Goal: Information Seeking & Learning: Learn about a topic

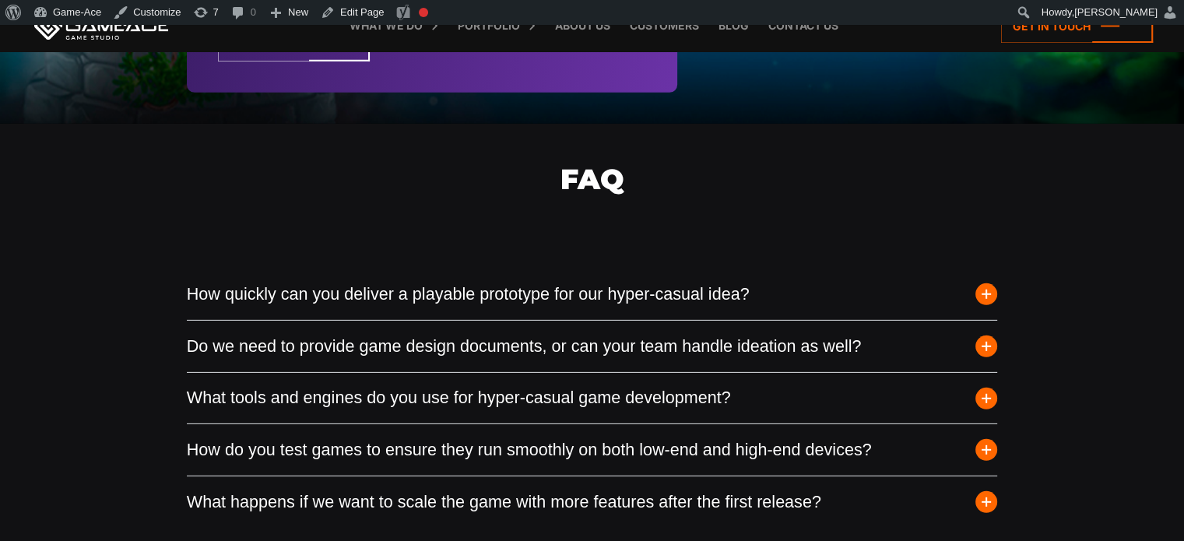
scroll to position [4802, 0]
click at [988, 293] on span "button" at bounding box center [986, 295] width 22 height 22
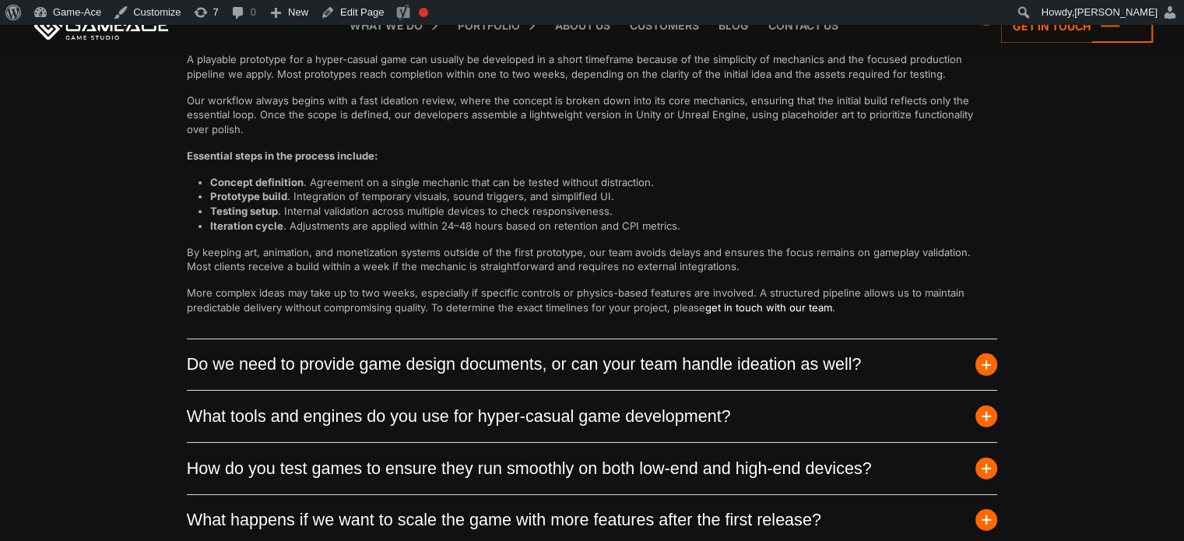
scroll to position [5083, 0]
click at [996, 355] on button "Do we need to provide game design documents, or can your team handle ideation a…" at bounding box center [592, 364] width 811 height 51
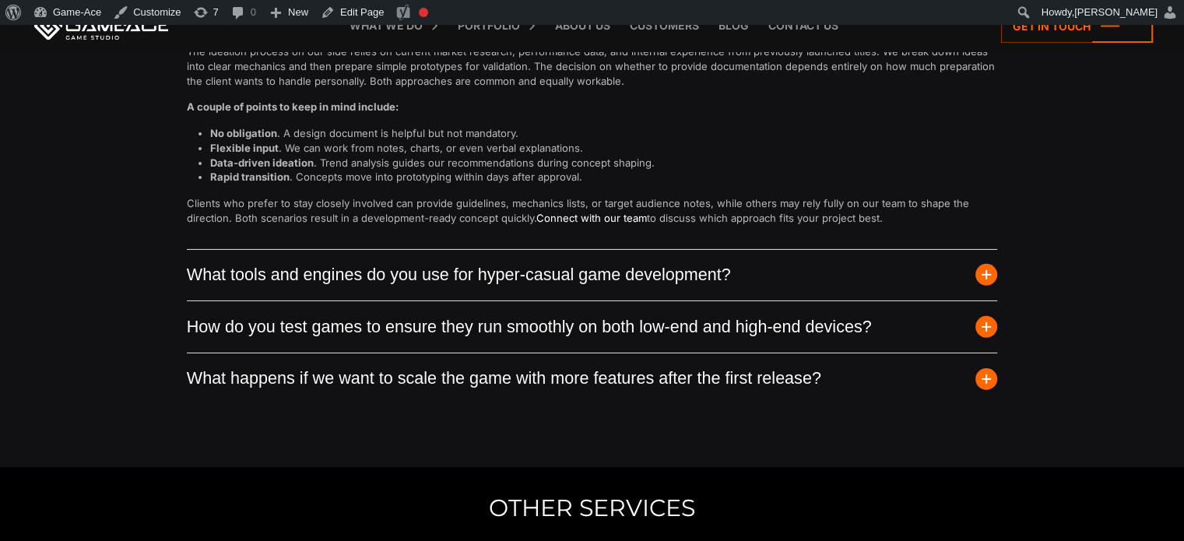
scroll to position [5198, 0]
click at [980, 284] on button "What tools and engines do you use for hyper-casual game development?" at bounding box center [592, 274] width 811 height 51
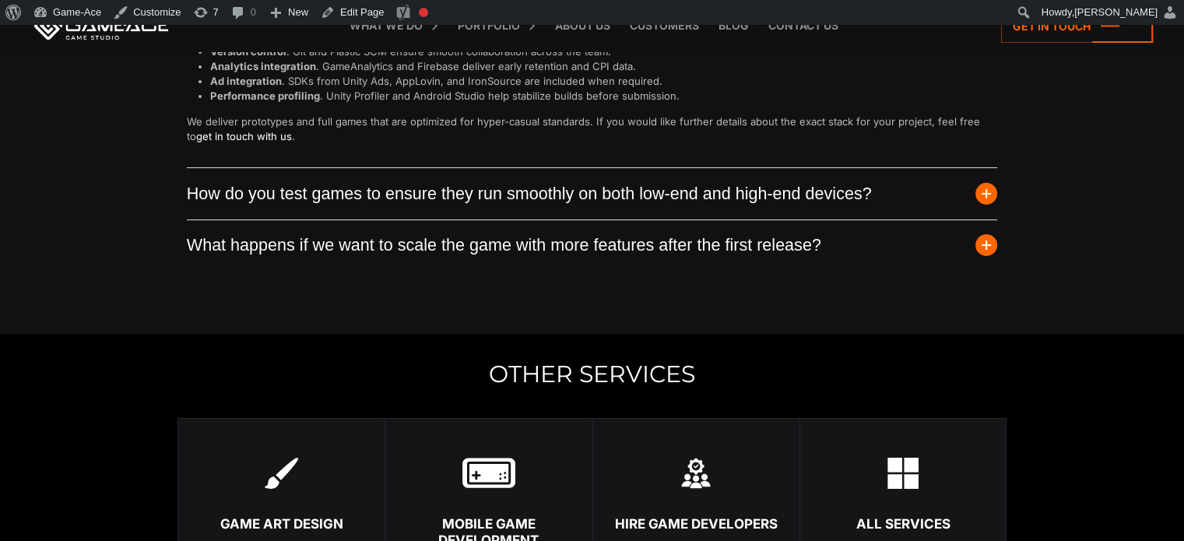
scroll to position [5346, 0]
click at [981, 186] on span "button" at bounding box center [986, 193] width 22 height 22
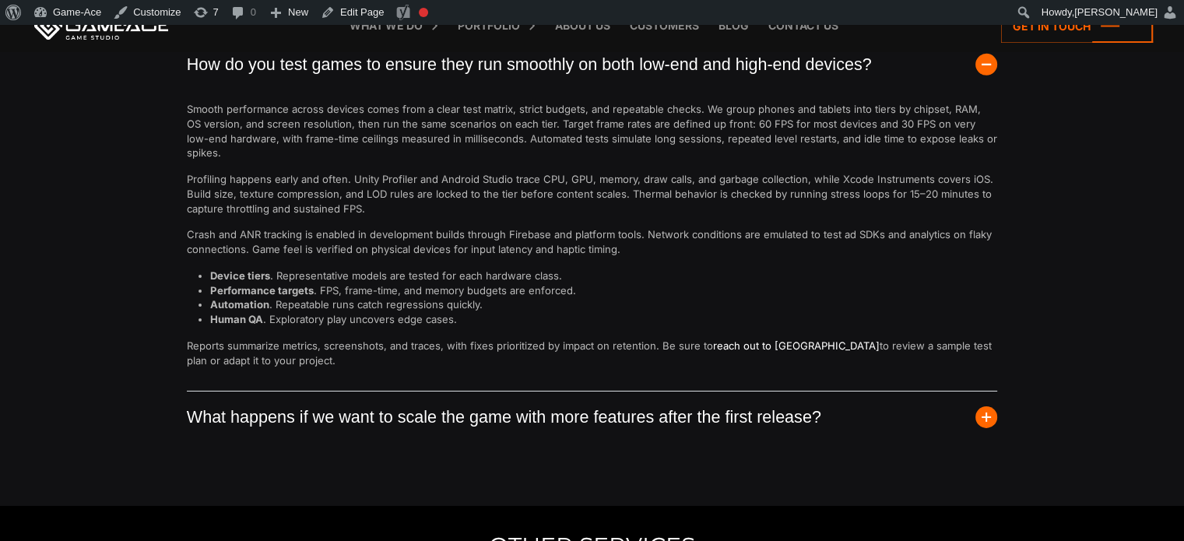
scroll to position [5177, 0]
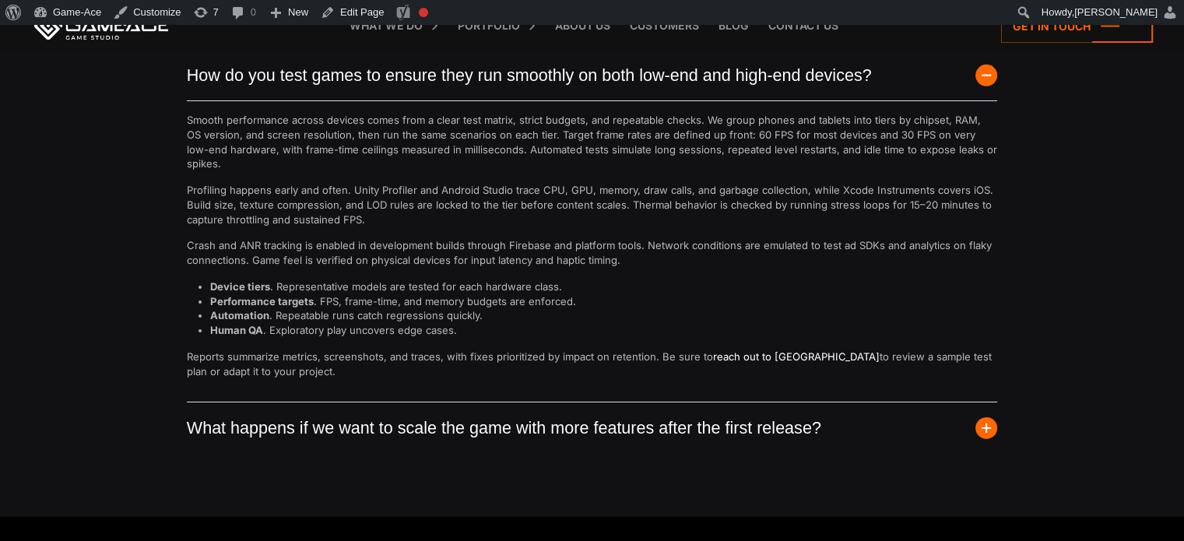
click at [985, 417] on span "button" at bounding box center [986, 428] width 22 height 22
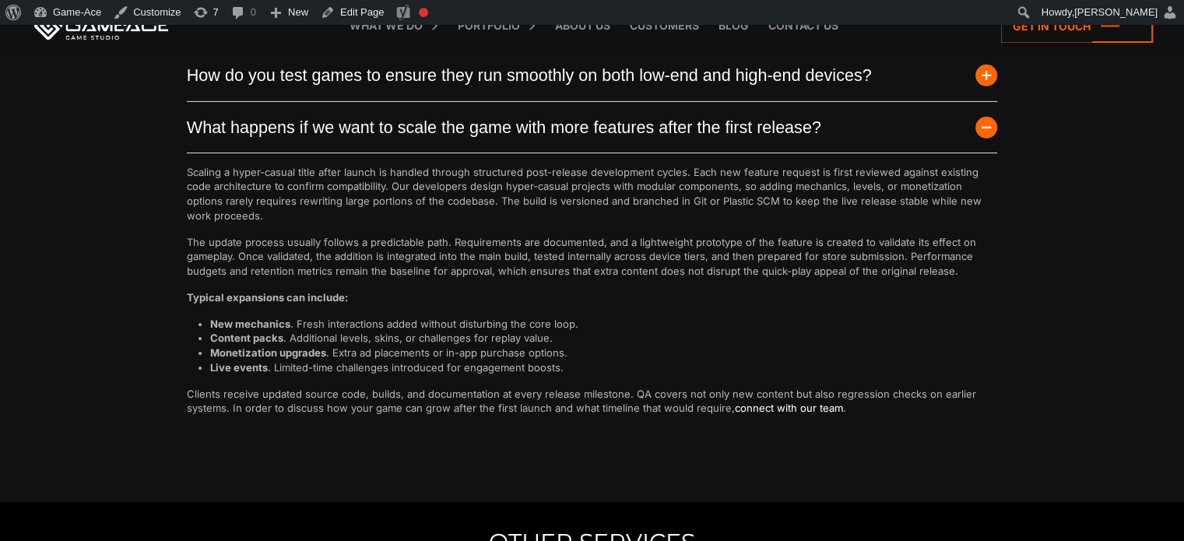
click at [791, 405] on link "connect with our team" at bounding box center [789, 408] width 108 height 12
click at [995, 357] on li "Monetization upgrades . Extra ad placements or in-app purchase options." at bounding box center [604, 353] width 788 height 15
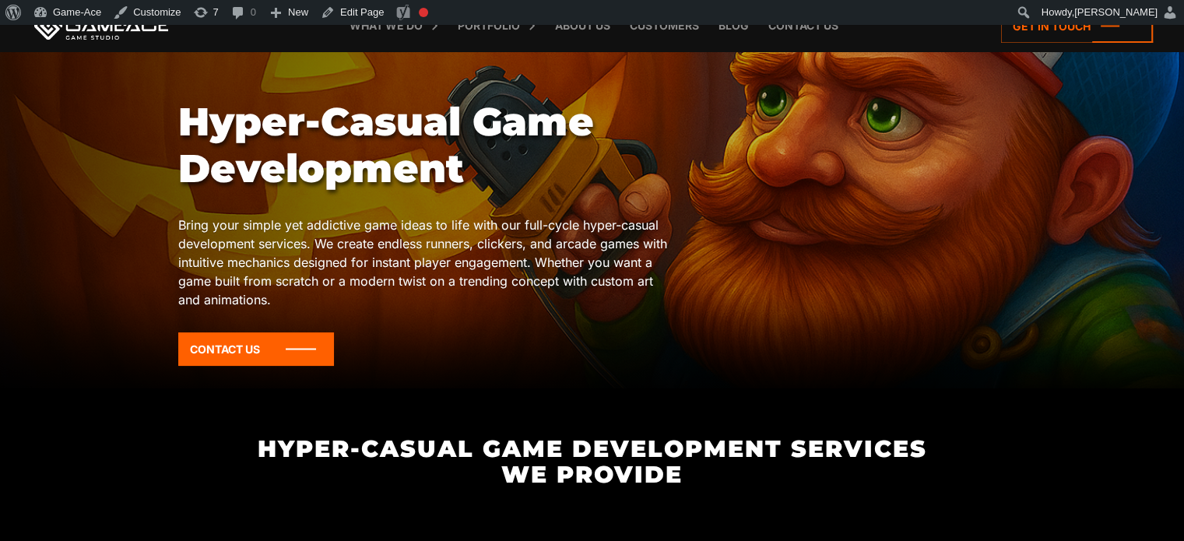
scroll to position [0, 0]
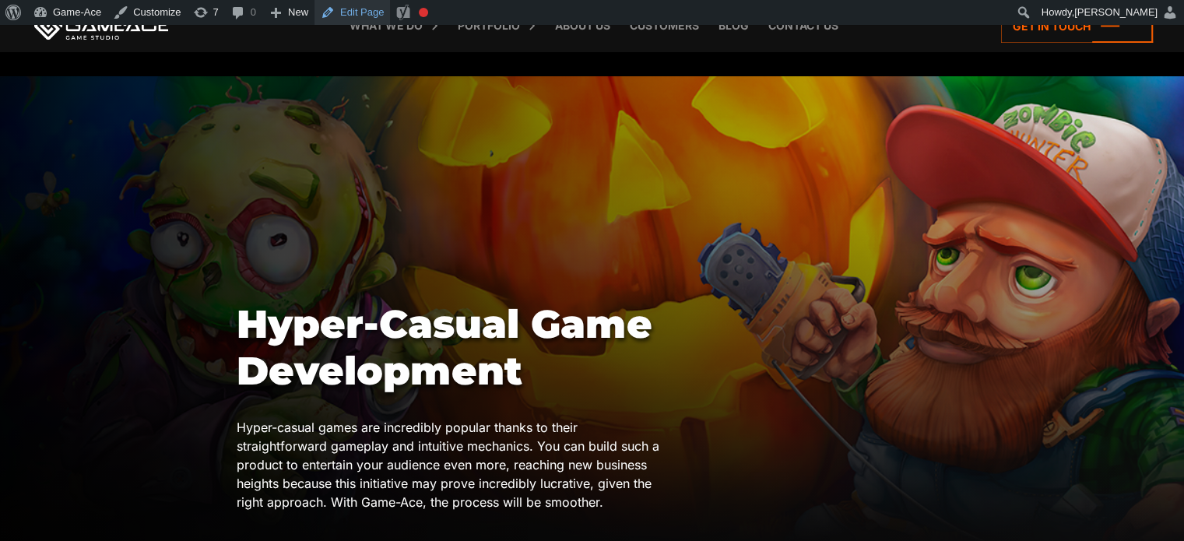
click at [366, 8] on link "Edit Page" at bounding box center [351, 12] width 75 height 25
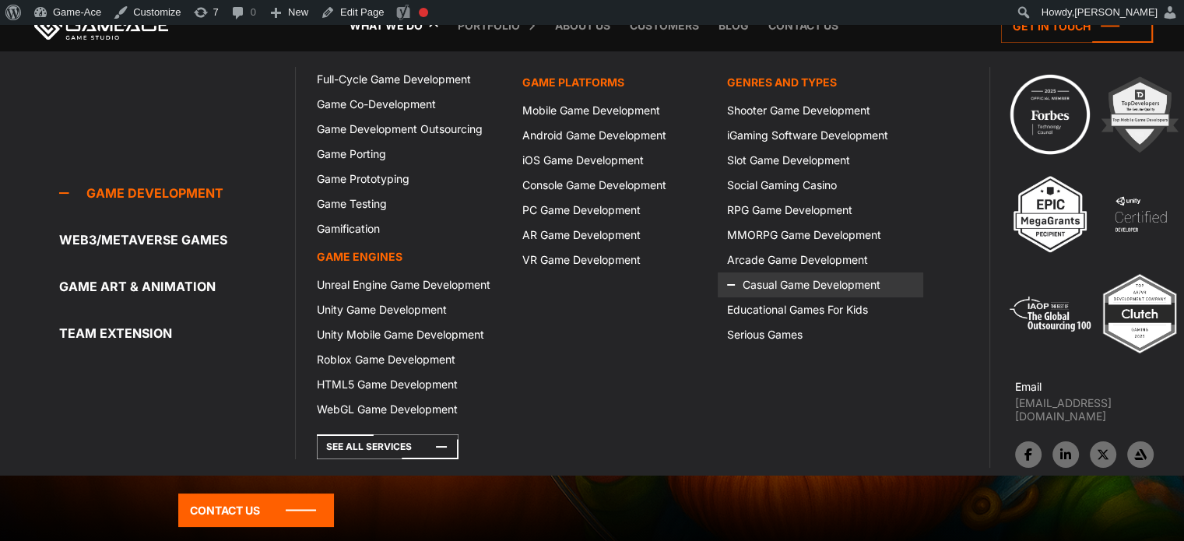
click at [759, 288] on icon at bounding box center [745, 284] width 37 height 25
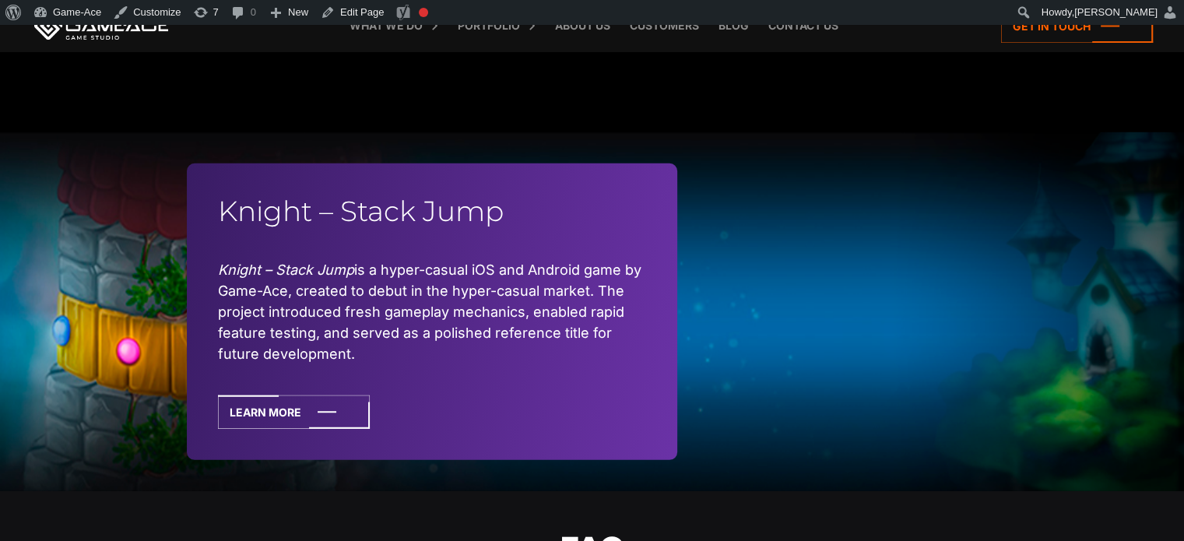
scroll to position [4490, 0]
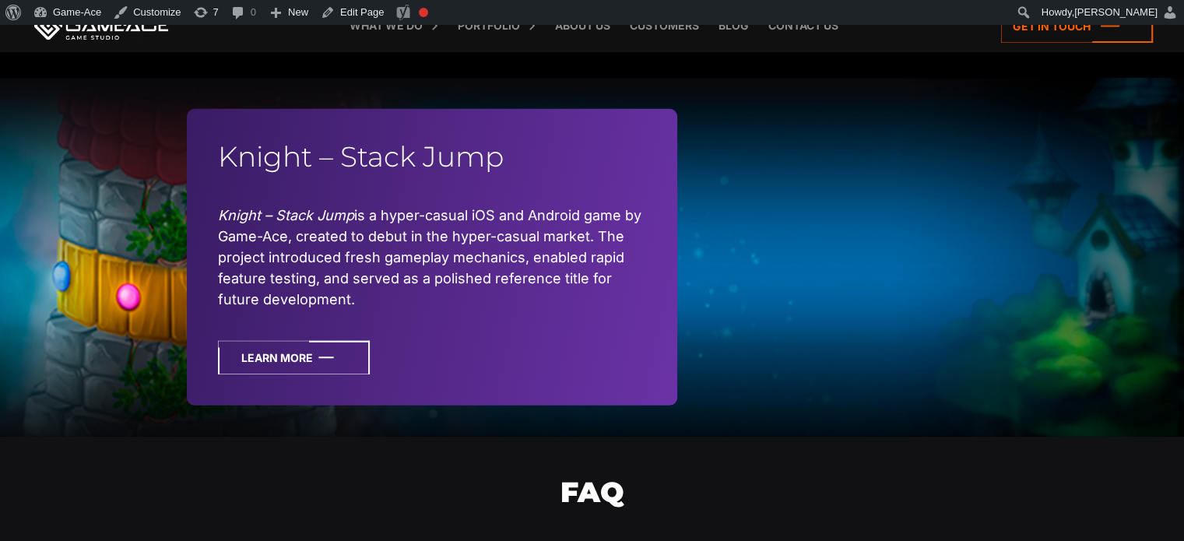
click at [335, 353] on icon at bounding box center [294, 357] width 152 height 33
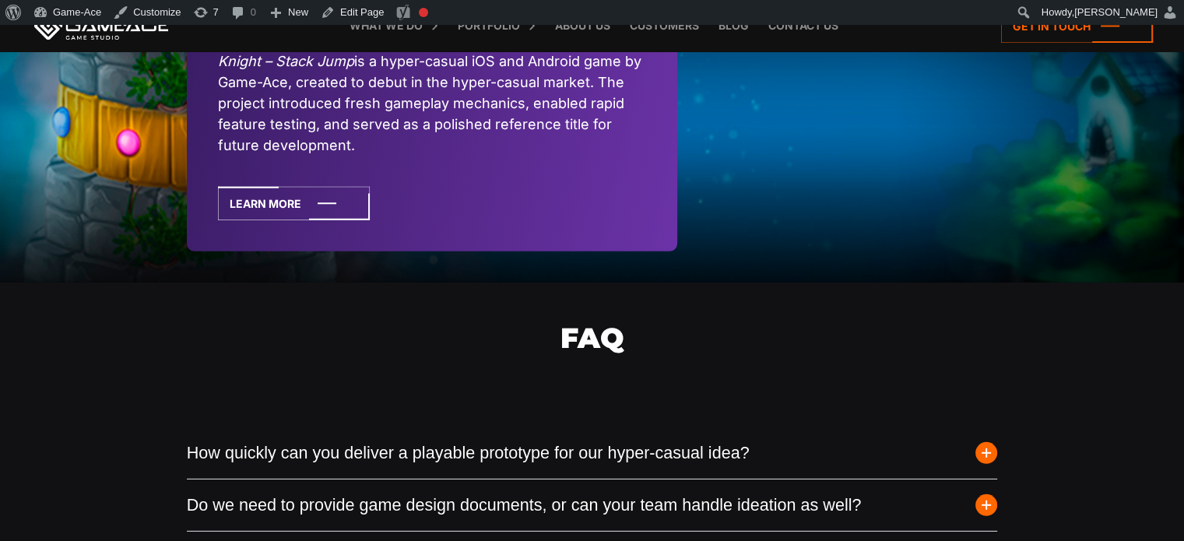
scroll to position [4657, 0]
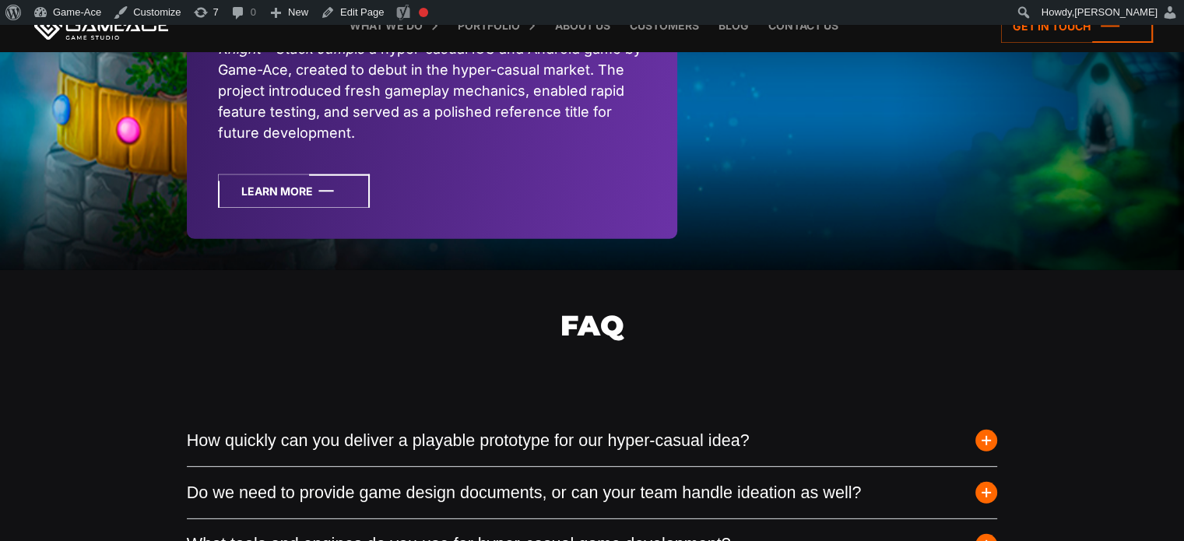
click at [319, 184] on icon at bounding box center [294, 190] width 152 height 33
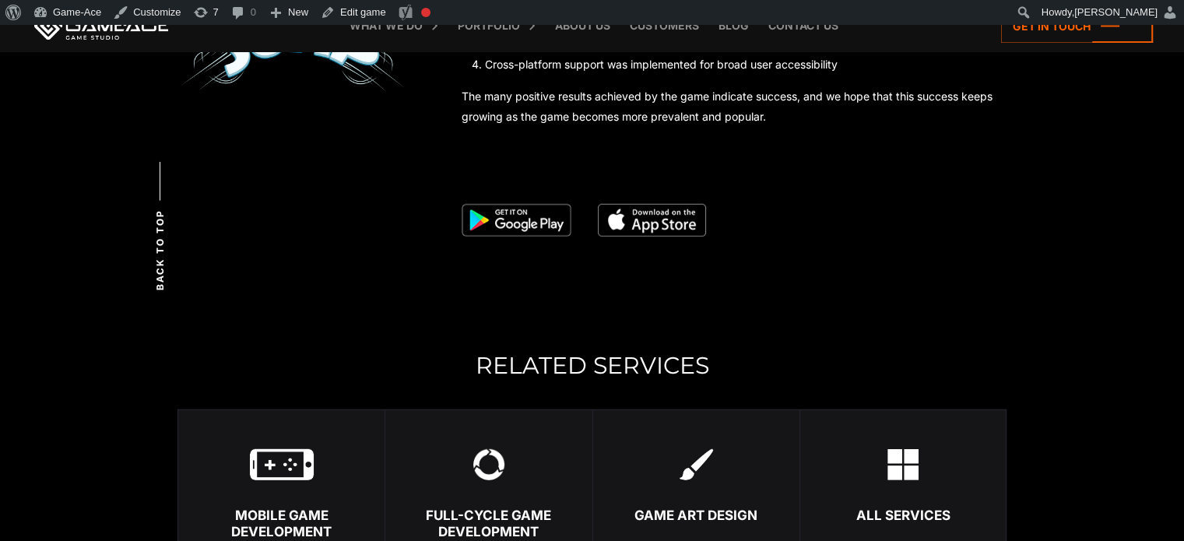
scroll to position [4299, 0]
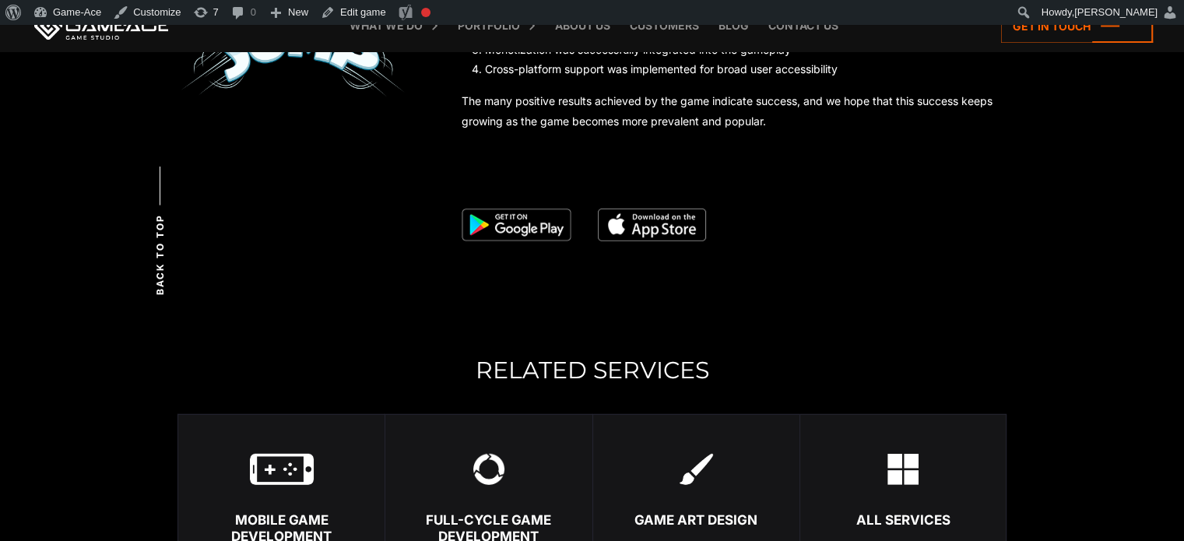
click at [647, 220] on img at bounding box center [652, 225] width 108 height 33
click at [527, 217] on img at bounding box center [516, 225] width 110 height 33
